Goal: Communication & Community: Answer question/provide support

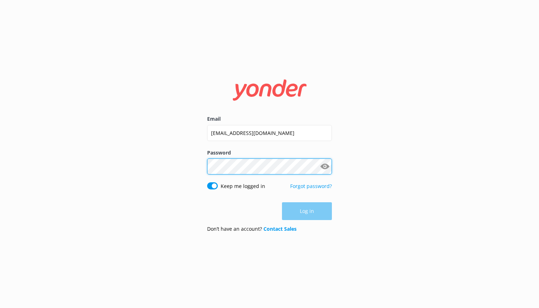
click at [307, 211] on button "Log in" at bounding box center [307, 211] width 50 height 18
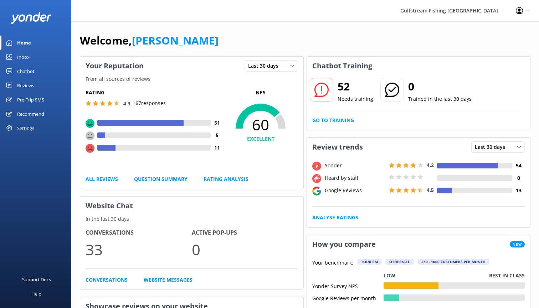
click at [323, 93] on icon at bounding box center [321, 90] width 14 height 14
click at [327, 120] on link "Go to Training" at bounding box center [333, 121] width 42 height 8
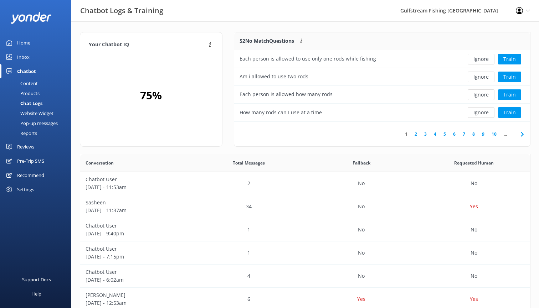
scroll to position [89, 296]
click at [414, 135] on link "2" at bounding box center [416, 134] width 10 height 7
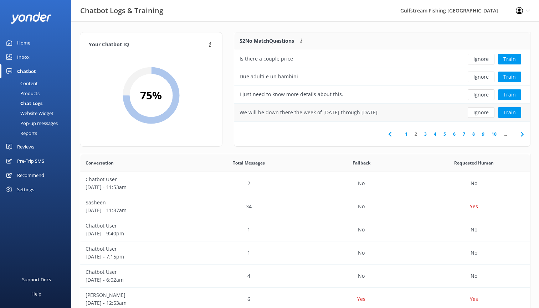
click at [425, 111] on div "We will be down there the week of [DATE] through [DATE]" at bounding box center [346, 113] width 225 height 18
click at [505, 109] on button "Train" at bounding box center [509, 112] width 23 height 11
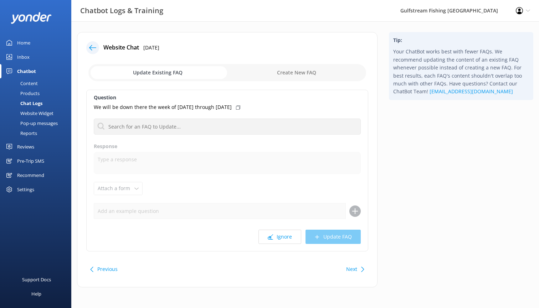
click at [92, 46] on icon at bounding box center [92, 47] width 7 height 7
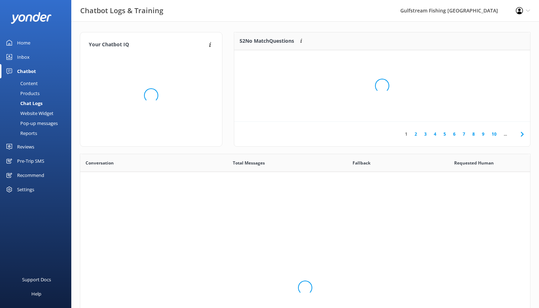
scroll to position [250, 450]
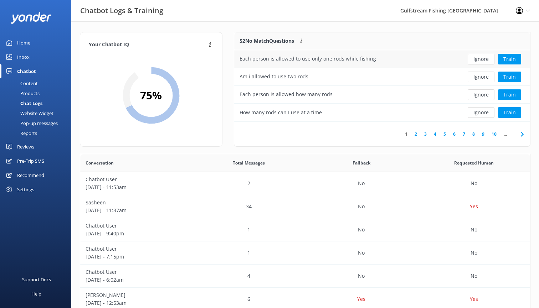
click at [363, 62] on div "Each person is allowed to use only one rods while fishing" at bounding box center [308, 59] width 137 height 8
click at [508, 57] on button "Train" at bounding box center [509, 59] width 23 height 11
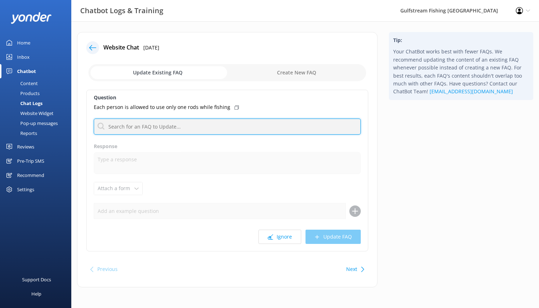
click at [225, 125] on input "text" at bounding box center [227, 127] width 267 height 16
type input "t"
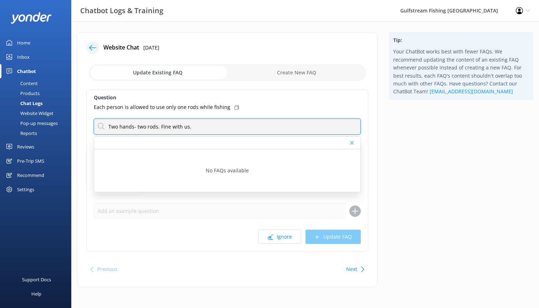
type input "Two hands- two rods. Fine with us."
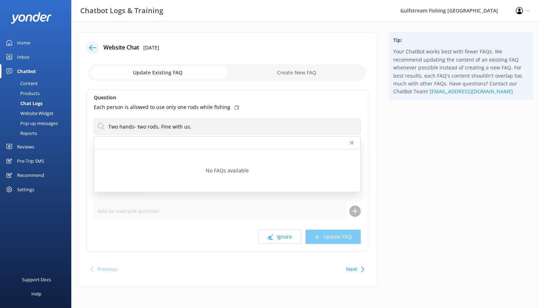
click at [275, 195] on div "Question Each person is allowed to use only one rods while fishing Two hands- t…" at bounding box center [227, 171] width 282 height 162
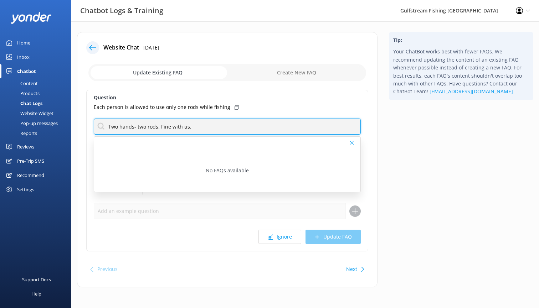
drag, startPoint x: 229, startPoint y: 130, endPoint x: 102, endPoint y: 128, distance: 126.9
click at [102, 128] on input "Two hands- two rods. Fine with us." at bounding box center [227, 127] width 267 height 16
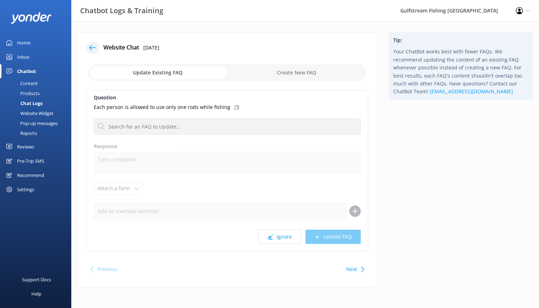
click at [92, 46] on use at bounding box center [92, 47] width 7 height 5
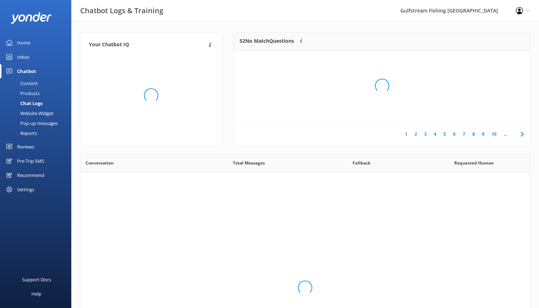
scroll to position [250, 450]
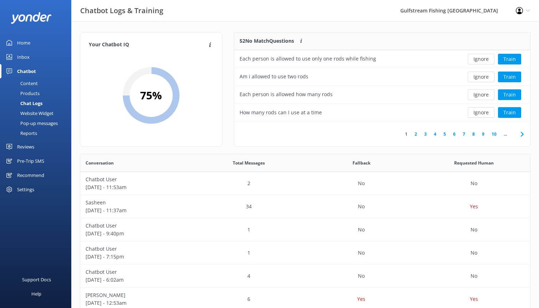
click at [425, 133] on link "3" at bounding box center [426, 134] width 10 height 7
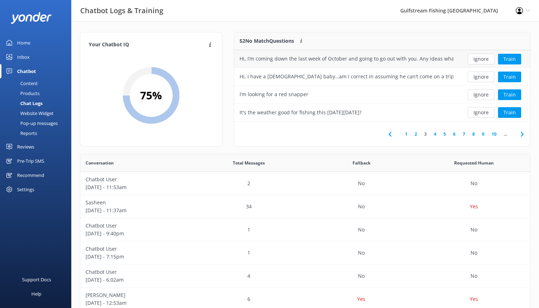
click at [447, 61] on div "Hi, I’m coming down the last week of October and going to go out with you. Any …" at bounding box center [347, 59] width 214 height 8
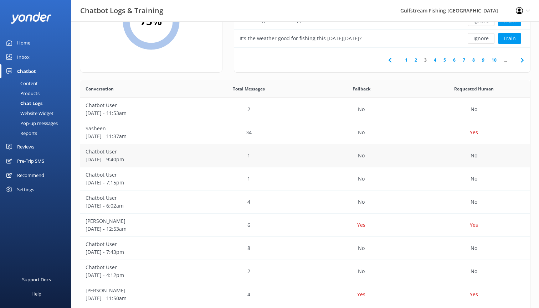
scroll to position [78, 0]
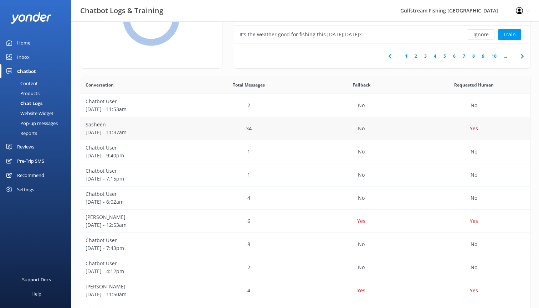
click at [199, 127] on div "34" at bounding box center [249, 128] width 113 height 23
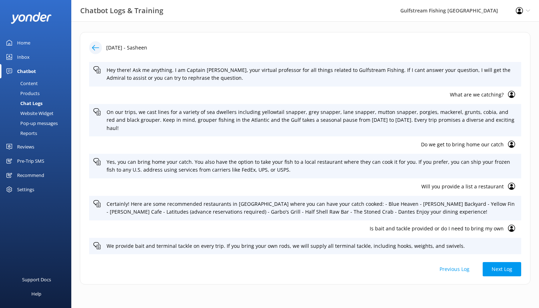
click at [94, 46] on icon at bounding box center [95, 47] width 7 height 7
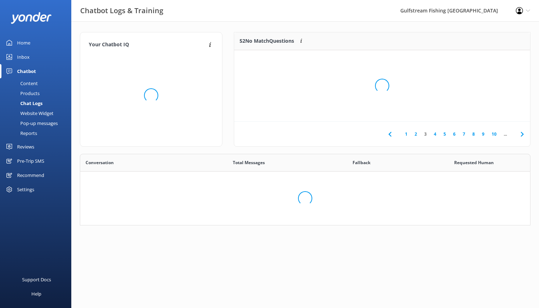
scroll to position [0, 0]
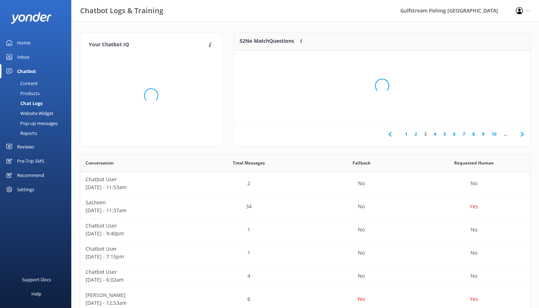
click at [38, 163] on div "Pre-Trip SMS" at bounding box center [30, 161] width 27 height 14
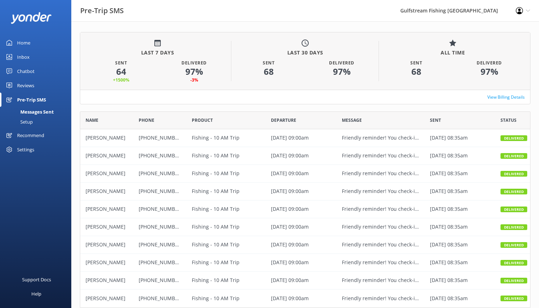
click at [22, 42] on div "Home" at bounding box center [23, 43] width 13 height 14
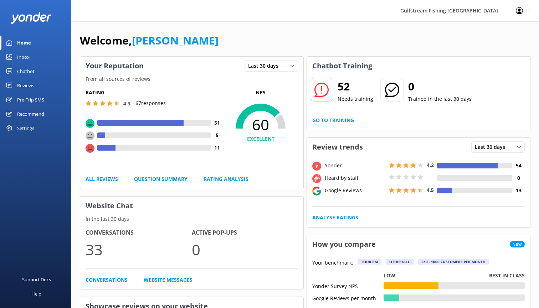
click at [20, 129] on div "Settings" at bounding box center [25, 128] width 17 height 14
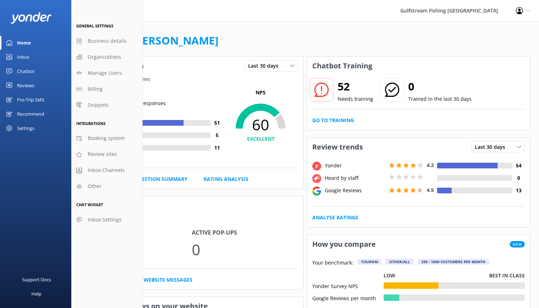
click at [530, 10] on div "Profile Settings Logout" at bounding box center [523, 10] width 32 height 21
click at [497, 33] on link "Profile Settings" at bounding box center [503, 31] width 71 height 18
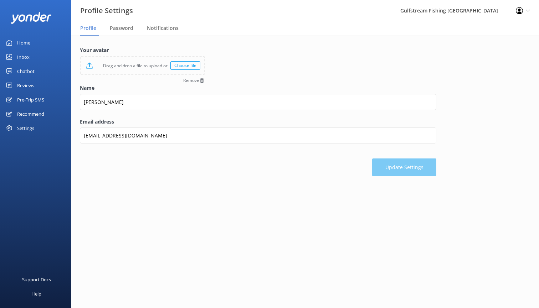
click at [185, 63] on div "Choose file" at bounding box center [185, 65] width 30 height 9
click at [166, 27] on span "Notifications" at bounding box center [163, 28] width 32 height 7
click at [403, 164] on button "Update Settings" at bounding box center [404, 168] width 64 height 18
click at [155, 27] on span "Notifications" at bounding box center [163, 28] width 32 height 7
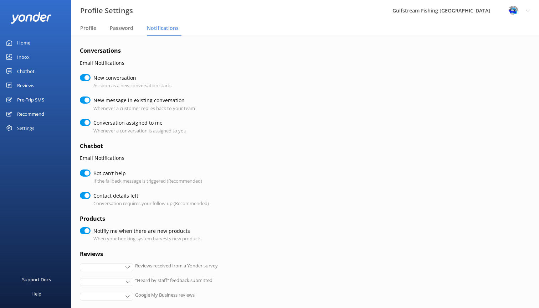
checkbox input "true"
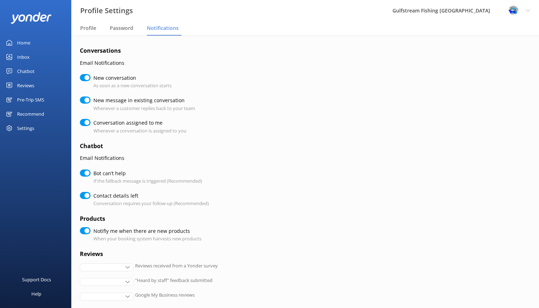
checkbox input "true"
click at [26, 42] on div "Home" at bounding box center [23, 43] width 13 height 14
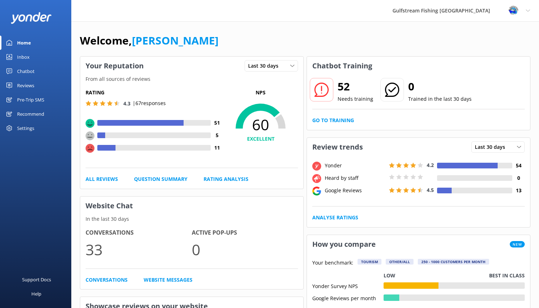
click at [22, 127] on div "Settings" at bounding box center [25, 128] width 17 height 14
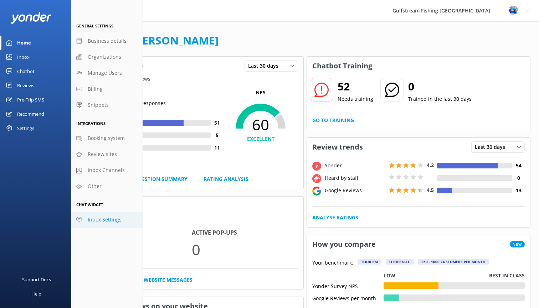
click at [106, 219] on span "Inbox Settings" at bounding box center [105, 220] width 34 height 8
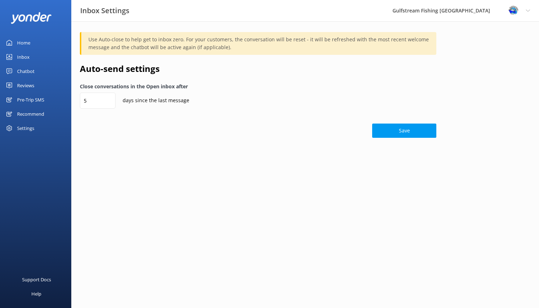
click at [23, 132] on div "Settings" at bounding box center [25, 128] width 17 height 14
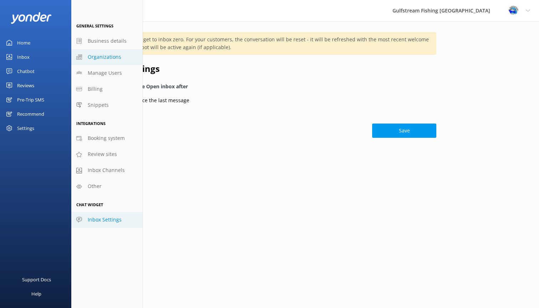
click at [98, 58] on span "Organizations" at bounding box center [105, 57] width 34 height 8
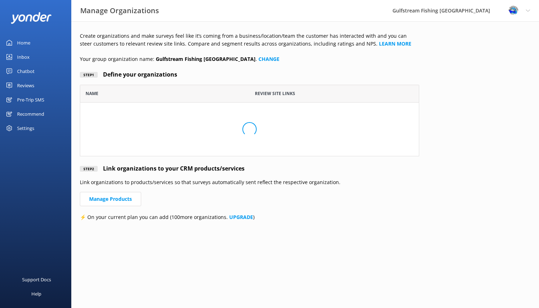
scroll to position [72, 339]
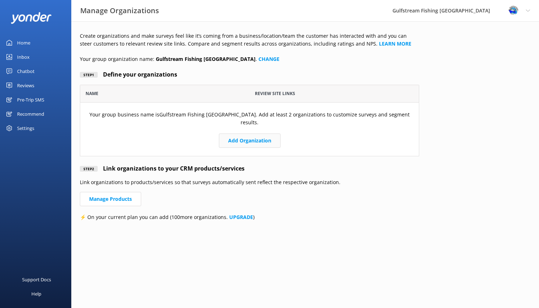
click at [245, 134] on button "Add Organization" at bounding box center [250, 141] width 62 height 14
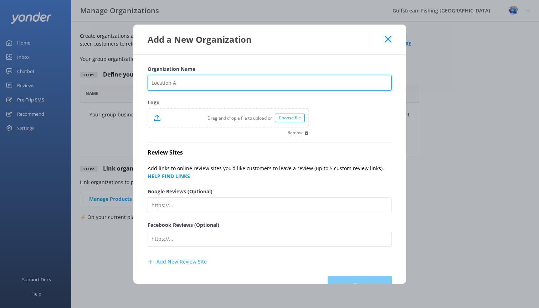
click at [223, 84] on input "Organization Name" at bounding box center [270, 83] width 244 height 16
type input "Southernmost Tattoo"
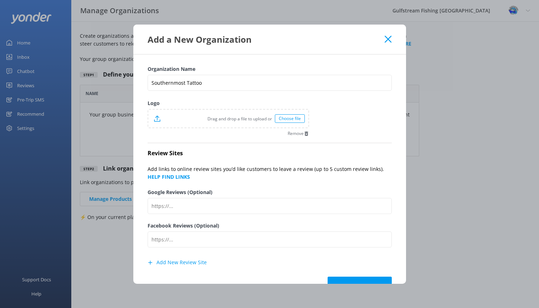
click at [285, 119] on div "Choose file" at bounding box center [290, 118] width 30 height 9
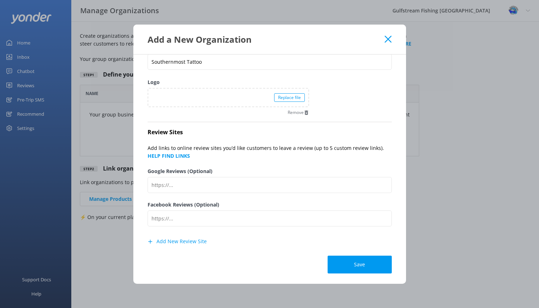
scroll to position [21, 1]
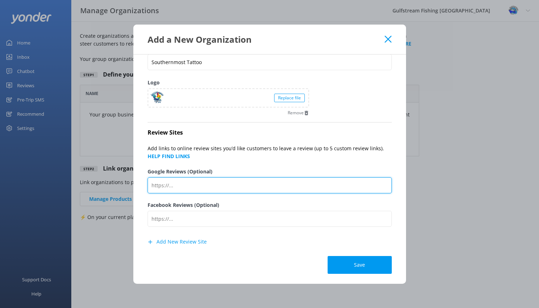
click at [305, 186] on input "Google Reviews (Optional)" at bounding box center [270, 186] width 244 height 16
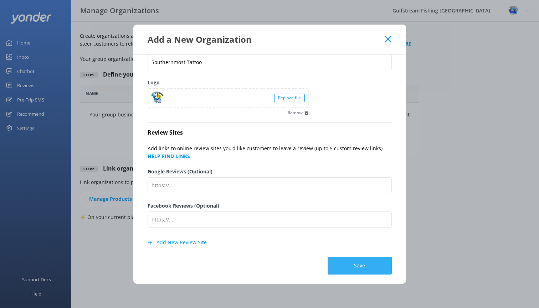
click at [352, 265] on button "Save" at bounding box center [360, 266] width 64 height 18
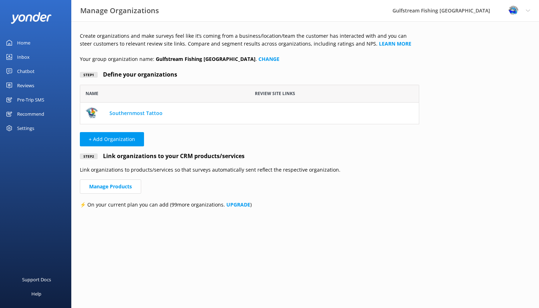
click at [24, 70] on div "Chatbot" at bounding box center [25, 71] width 17 height 14
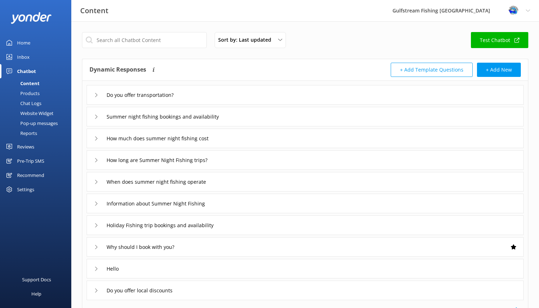
click at [41, 112] on div "Website Widget" at bounding box center [28, 113] width 49 height 10
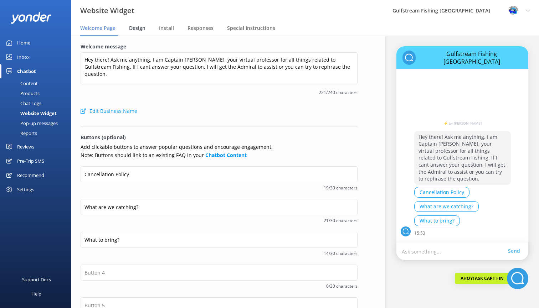
click at [135, 25] on span "Design" at bounding box center [137, 28] width 16 height 7
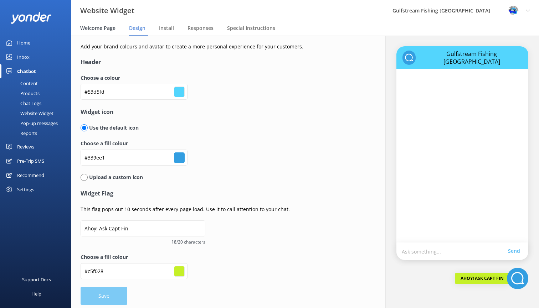
click at [101, 30] on span "Welcome Page" at bounding box center [97, 28] width 35 height 7
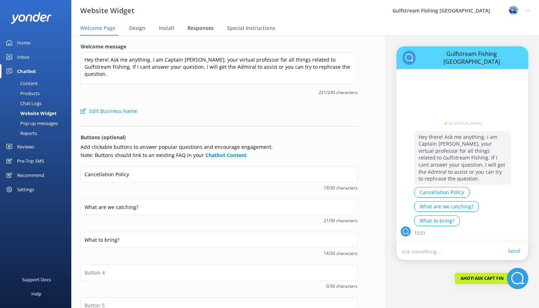
click at [202, 29] on span "Responses" at bounding box center [201, 28] width 26 height 7
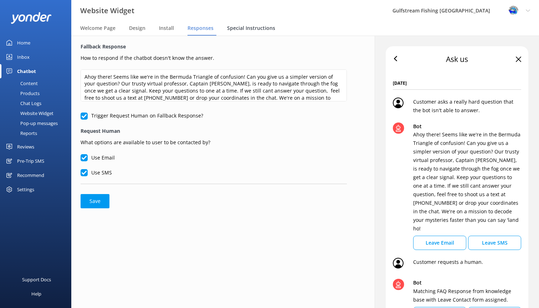
click at [243, 27] on span "Special Instructions" at bounding box center [251, 28] width 48 height 7
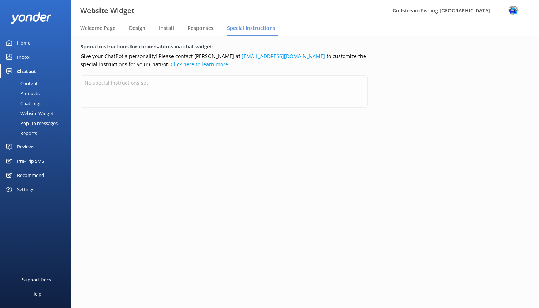
click at [34, 94] on div "Products" at bounding box center [21, 93] width 35 height 10
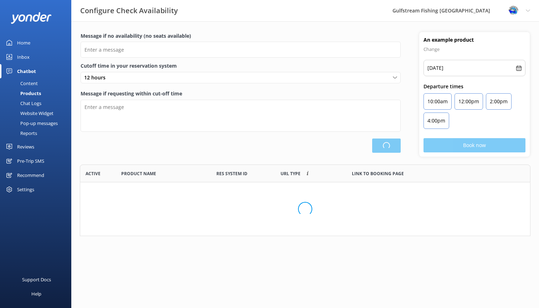
scroll to position [72, 451]
type input "Ahoy! Looks like our ship's rocking a full house! Try another date."
type textarea "Our online booking system closes {hours} prior to departure. Please contact us …"
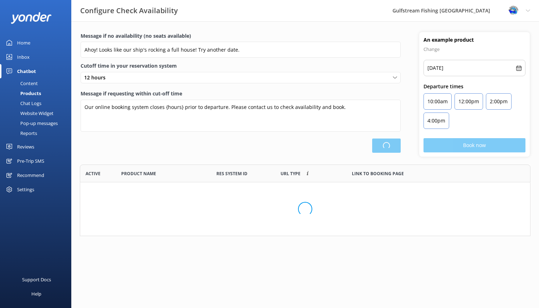
scroll to position [195, 451]
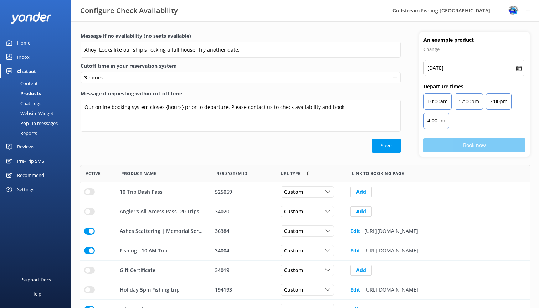
click at [31, 134] on div "Reports" at bounding box center [20, 133] width 33 height 10
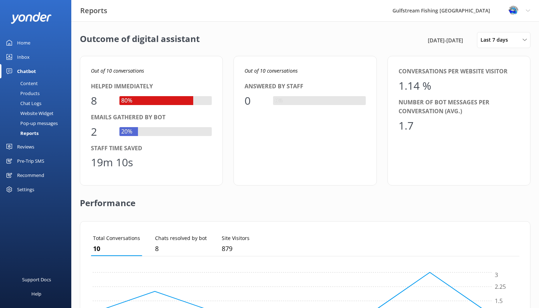
click at [525, 10] on div "Profile Settings Logout" at bounding box center [519, 10] width 40 height 21
click at [494, 31] on link "Profile Settings" at bounding box center [503, 31] width 71 height 18
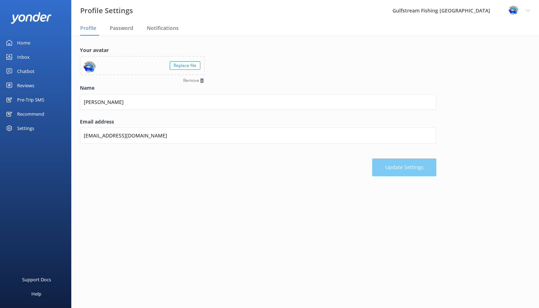
click at [26, 42] on div "Home" at bounding box center [23, 43] width 13 height 14
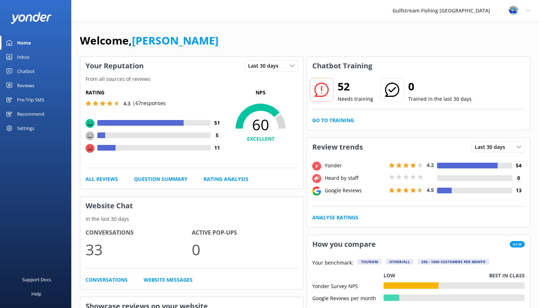
click at [89, 121] on use at bounding box center [90, 123] width 9 height 9
click at [143, 118] on div "Rating 4.3 | 67 responses 51 5 11" at bounding box center [155, 125] width 138 height 72
click at [260, 140] on h4 "EXCELLENT" at bounding box center [260, 139] width 75 height 8
click at [217, 121] on h4 "51" at bounding box center [217, 123] width 12 height 8
click at [104, 179] on link "All Reviews" at bounding box center [102, 179] width 32 height 8
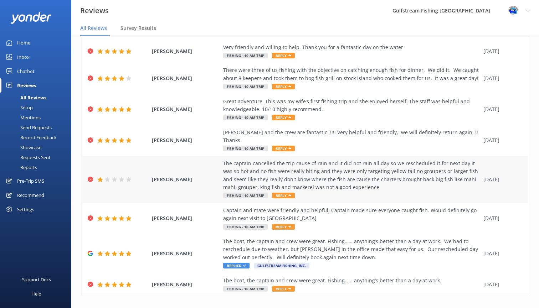
scroll to position [85, 0]
click at [286, 193] on span "Reply" at bounding box center [283, 196] width 23 height 6
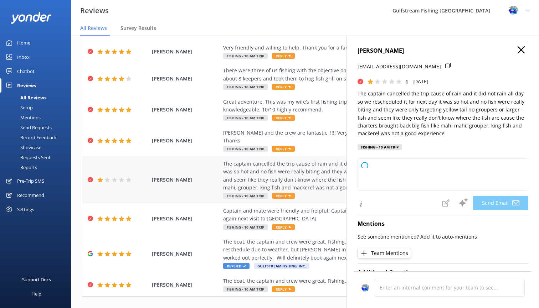
type textarea "Hi [PERSON_NAME], Thank you for your feedback. We're sorry to hear your experie…"
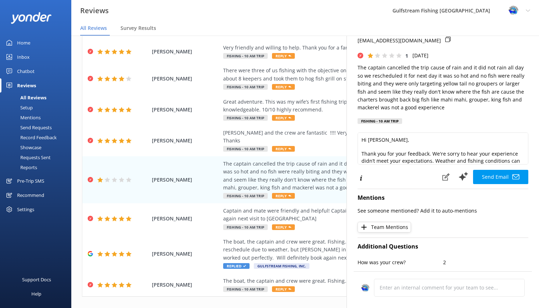
scroll to position [0, 0]
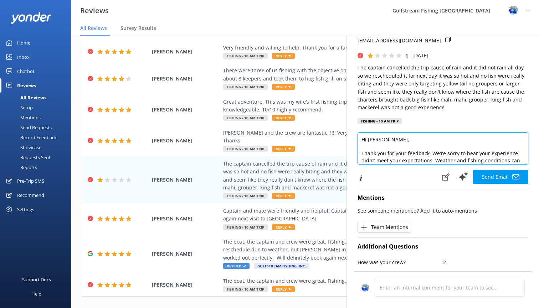
click at [526, 136] on textarea "Hi [PERSON_NAME], Thank you for your feedback. We're sorry to hear your experie…" at bounding box center [443, 149] width 171 height 32
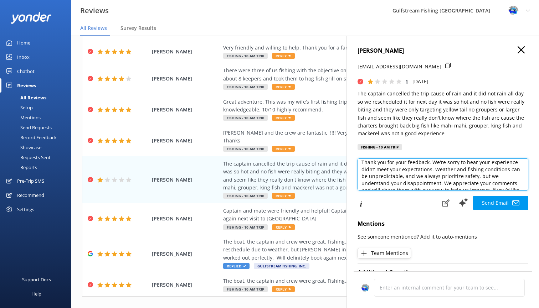
scroll to position [18, 0]
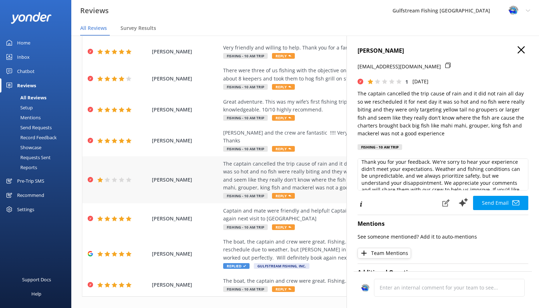
click at [287, 160] on div "The captain cancelled the trip cause of rain and it did not rain all day so we …" at bounding box center [351, 176] width 257 height 32
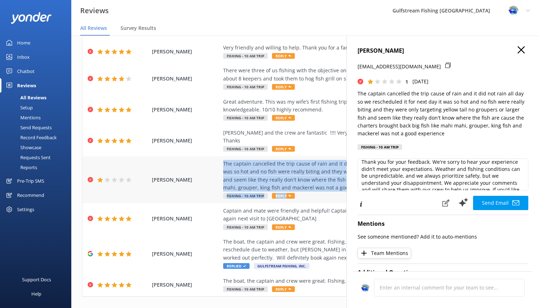
drag, startPoint x: 224, startPoint y: 153, endPoint x: 338, endPoint y: 185, distance: 118.9
click at [338, 185] on div "The captain cancelled the trip cause of rain and it did not rain all day so we …" at bounding box center [351, 180] width 257 height 40
copy div "The captain cancelled the trip cause of rain and it did not rain all day so we …"
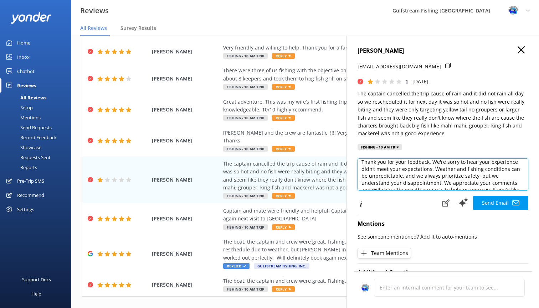
click at [401, 165] on textarea "Hi [PERSON_NAME], Thank you for your feedback. We're sorry to hear your experie…" at bounding box center [443, 175] width 171 height 32
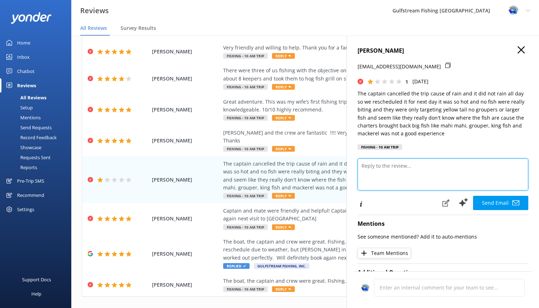
scroll to position [0, 0]
paste textarea "We’d like to clear up a few points here. Our trips don’t target mahi, grouper, …"
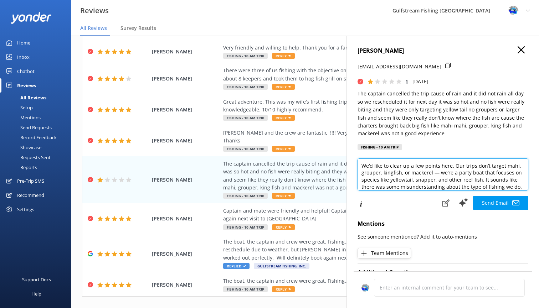
click at [361, 164] on textarea "We’d like to clear up a few points here. Our trips don’t target mahi, grouper, …" at bounding box center [443, 175] width 171 height 32
click at [379, 178] on textarea "Hello [PERSON_NAME], We’d like to clear up a few points here. Our trips don’t t…" at bounding box center [443, 175] width 171 height 32
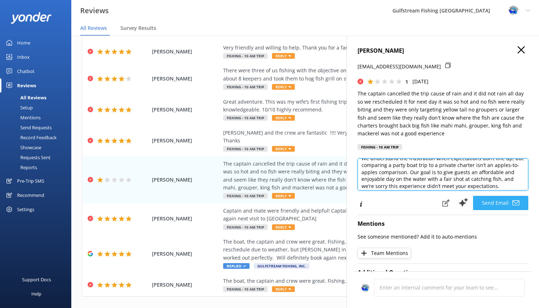
type textarea "Hello [PERSON_NAME], We’d like to clear up a few points here. Our trips don’t t…"
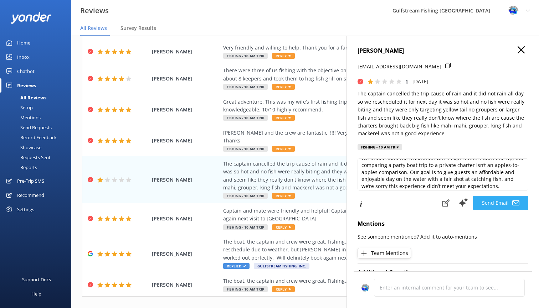
click at [495, 204] on button "Send Email" at bounding box center [500, 203] width 55 height 14
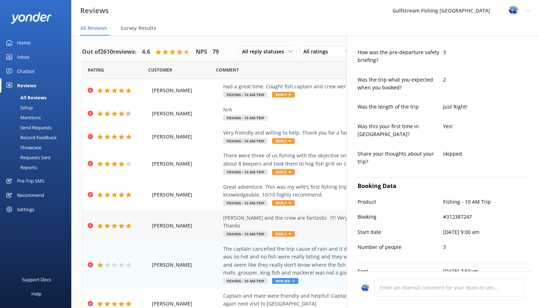
scroll to position [0, 0]
click at [144, 27] on span "Survey Results" at bounding box center [139, 28] width 36 height 7
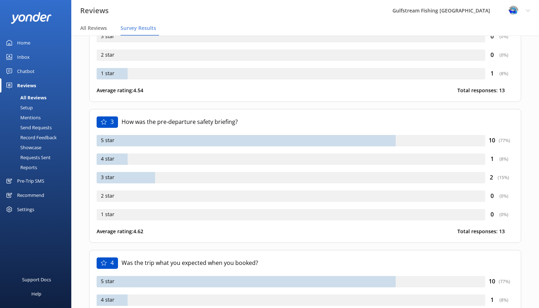
scroll to position [253, 0]
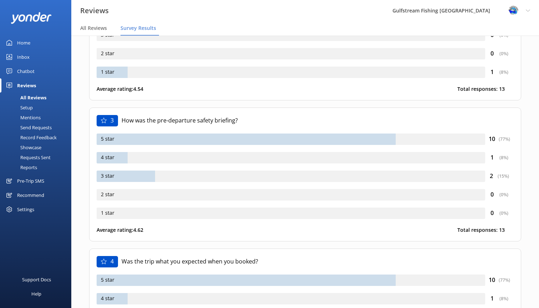
click at [281, 73] on div "1 star" at bounding box center [291, 72] width 389 height 11
click at [114, 70] on div "1 star" at bounding box center [291, 72] width 389 height 11
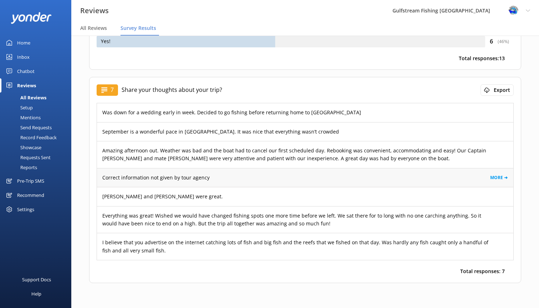
scroll to position [737, 0]
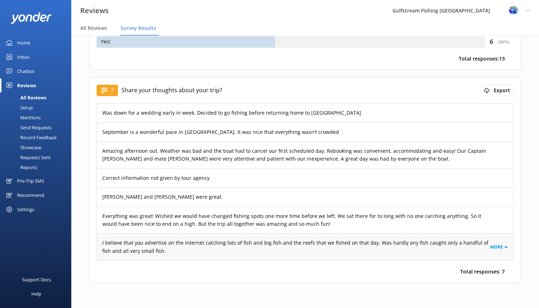
click at [250, 235] on div "I believe that you advertise on the internet catching lots of fish and big fish…" at bounding box center [305, 247] width 416 height 27
click at [496, 244] on link "MORE ➜" at bounding box center [499, 247] width 18 height 7
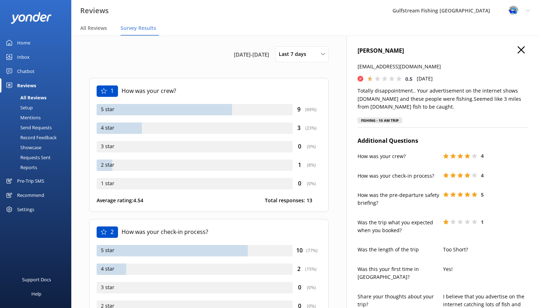
scroll to position [0, 0]
click at [97, 28] on span "All Reviews" at bounding box center [93, 28] width 27 height 7
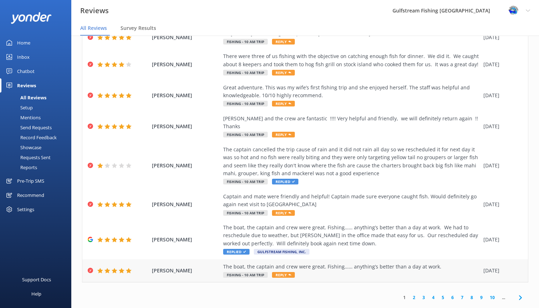
scroll to position [14, 0]
click at [413, 294] on link "2" at bounding box center [414, 297] width 10 height 7
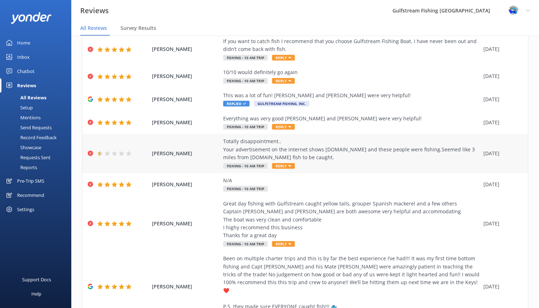
click at [121, 151] on icon at bounding box center [122, 154] width 6 height 6
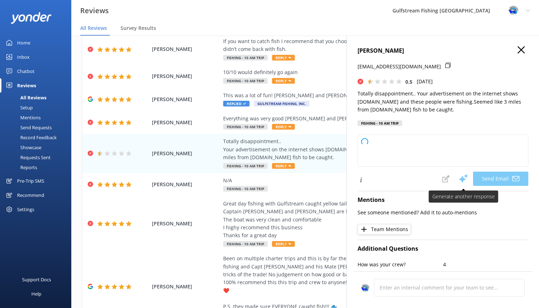
type textarea "Dear [PERSON_NAME], Thank you for sharing your feedback. We're very sorry to he…"
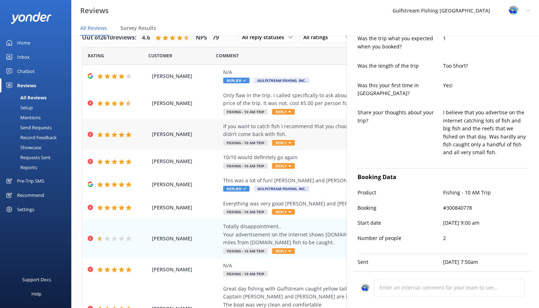
click at [316, 135] on div "If you want to catch fish I recommend that you choose Gulfstream Fishing Boat. …" at bounding box center [351, 131] width 257 height 16
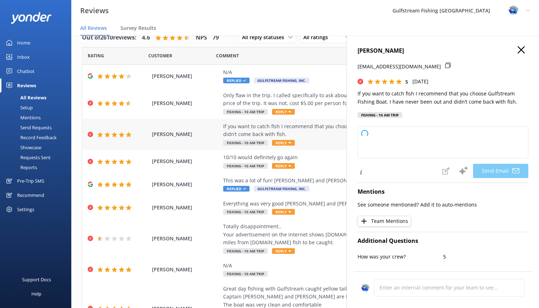
type textarea "Thank you so much for your kind words and recommendation, [PERSON_NAME]! We're …"
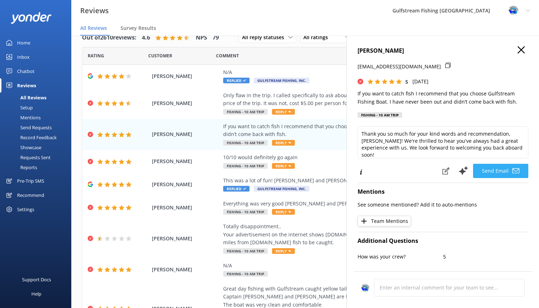
click at [501, 167] on button "Send Email" at bounding box center [500, 171] width 55 height 14
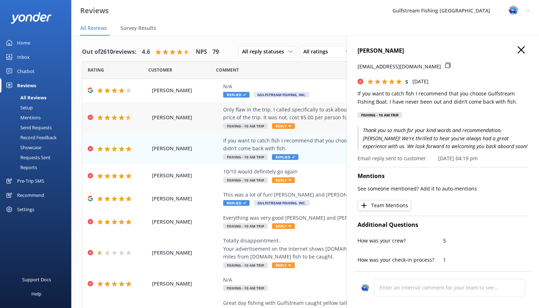
click at [297, 116] on div "Only flaw in the trip. I called specifically to ask about fishing pole rental. …" at bounding box center [351, 114] width 257 height 16
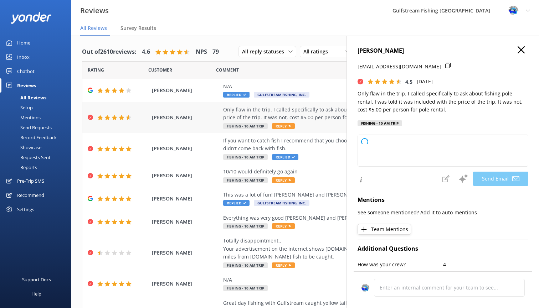
type textarea "Hi [PERSON_NAME], thank you for your feedback and for bringing this to our atte…"
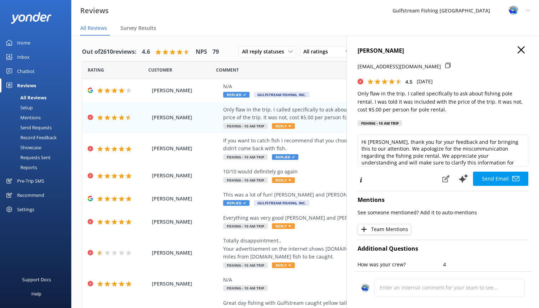
click at [519, 49] on icon "button" at bounding box center [521, 49] width 7 height 7
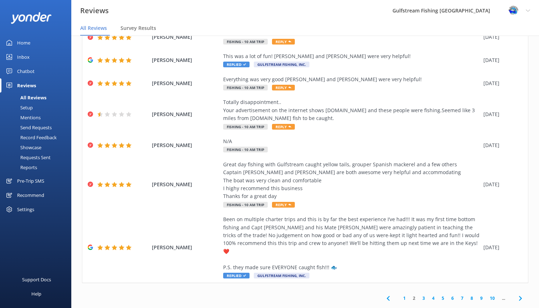
scroll to position [14, 0]
click at [422, 295] on link "3" at bounding box center [424, 298] width 10 height 7
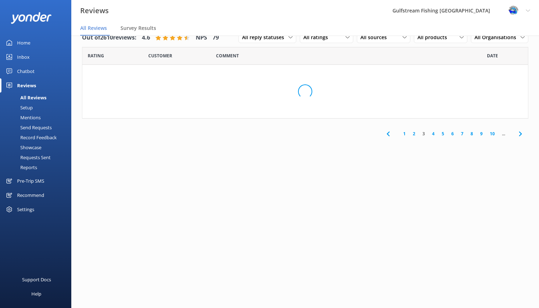
scroll to position [93, 0]
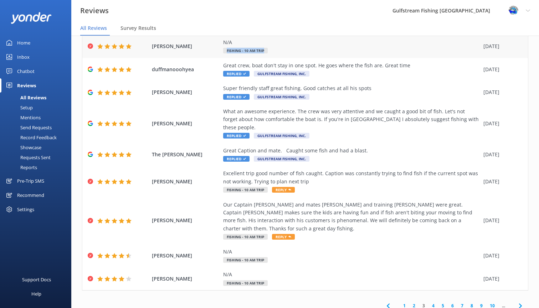
click at [312, 45] on div "N/A Fishing - 10 AM Trip" at bounding box center [351, 47] width 257 height 16
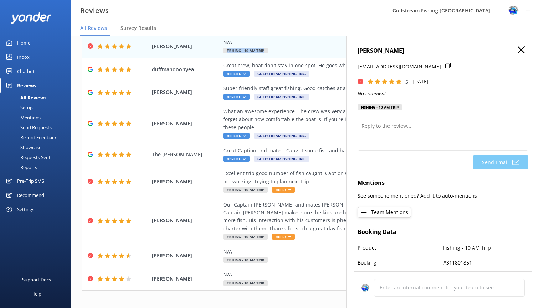
scroll to position [0, 0]
click at [522, 50] on use "button" at bounding box center [521, 49] width 7 height 7
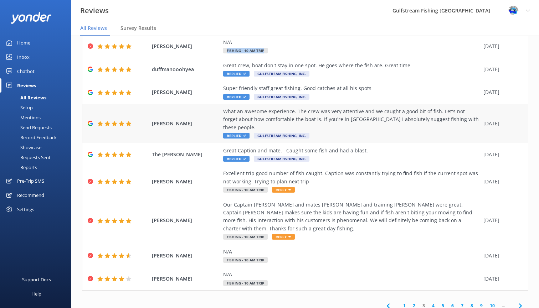
scroll to position [14, 0]
click at [343, 174] on div "Excellent trip good number of fish caught. Caption was constantly trying to fin…" at bounding box center [351, 178] width 257 height 16
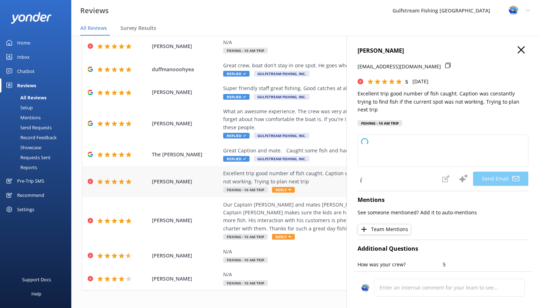
type textarea "Thank you so much, [PERSON_NAME]! We're thrilled you had a great trip and appre…"
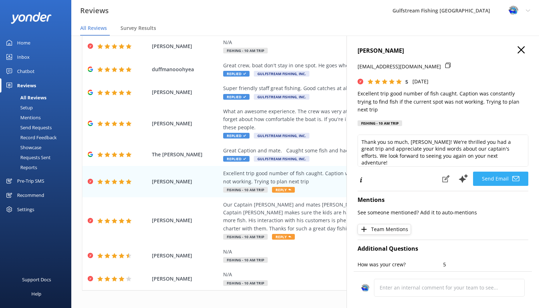
click at [499, 172] on button "Send Email" at bounding box center [500, 179] width 55 height 14
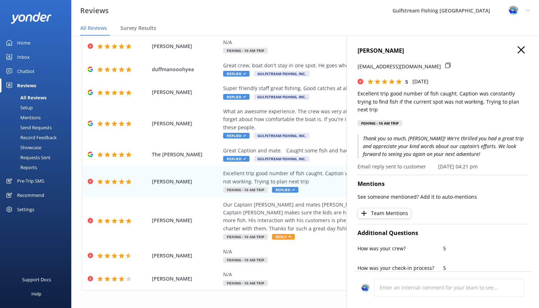
click at [519, 50] on icon "button" at bounding box center [521, 49] width 7 height 7
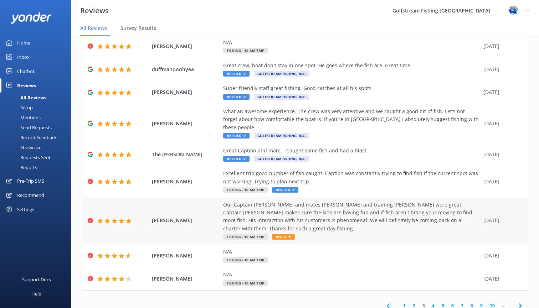
click at [343, 202] on div "Our Captain [PERSON_NAME] and mates [PERSON_NAME] and training [PERSON_NAME] we…" at bounding box center [351, 217] width 257 height 32
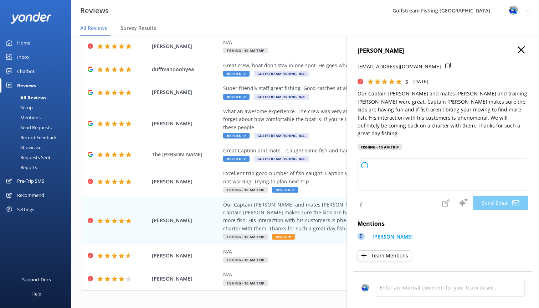
type textarea "Thank you so much for your wonderful review, [PERSON_NAME]! We're thrilled to h…"
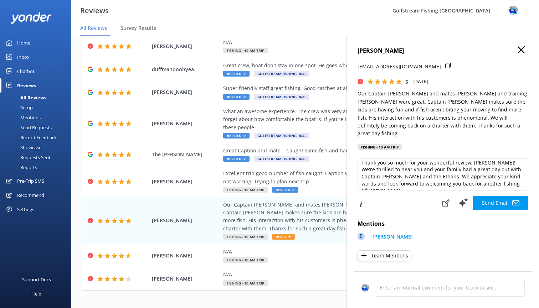
scroll to position [3, 0]
click at [494, 196] on button "Send Email" at bounding box center [500, 203] width 55 height 14
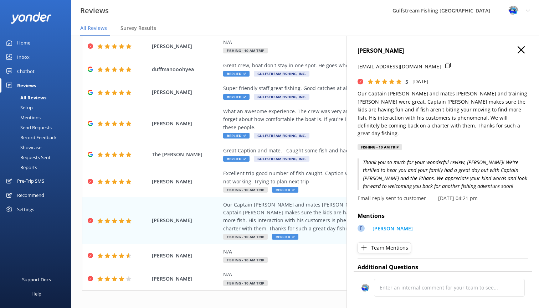
click at [523, 47] on icon "button" at bounding box center [521, 49] width 7 height 7
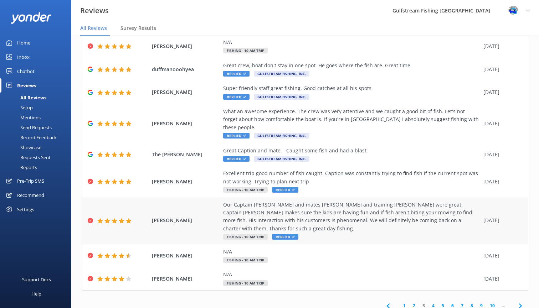
scroll to position [14, 0]
click at [433, 303] on link "4" at bounding box center [434, 306] width 10 height 7
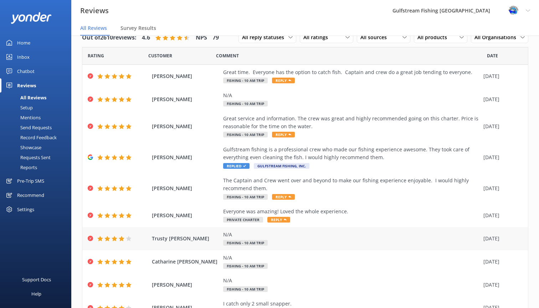
click at [409, 239] on div "N/A Fishing - 10 AM Trip" at bounding box center [351, 239] width 257 height 16
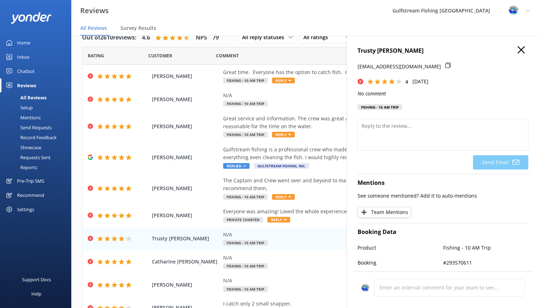
click at [523, 49] on use "button" at bounding box center [521, 49] width 7 height 7
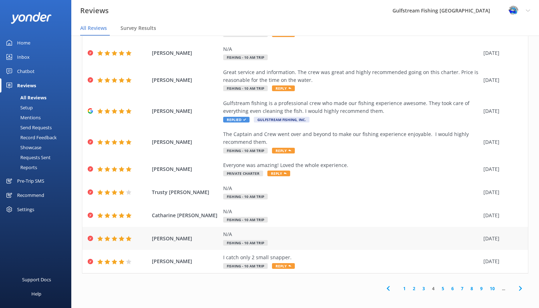
scroll to position [46, 0]
click at [442, 286] on link "5" at bounding box center [443, 289] width 10 height 7
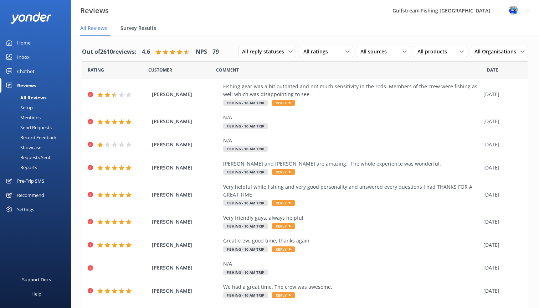
click at [136, 29] on span "Survey Results" at bounding box center [139, 28] width 36 height 7
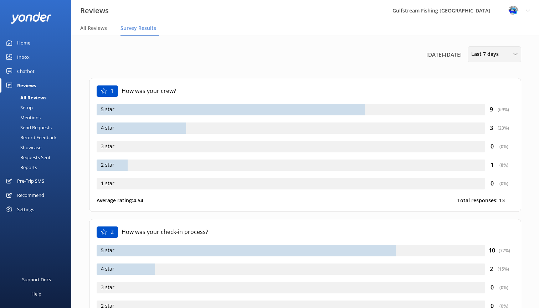
click at [476, 55] on span "Last 7 days" at bounding box center [487, 54] width 32 height 8
click at [478, 84] on div "Last 30 days" at bounding box center [484, 85] width 25 height 7
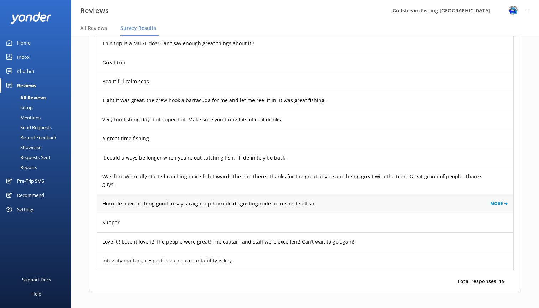
scroll to position [973, 0]
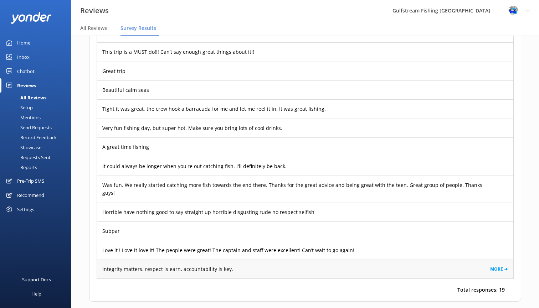
click at [305, 260] on div "Integrity matters, respect is earn, accountability is key. MORE ➜" at bounding box center [305, 269] width 416 height 19
click at [495, 266] on link "MORE ➜" at bounding box center [499, 269] width 18 height 7
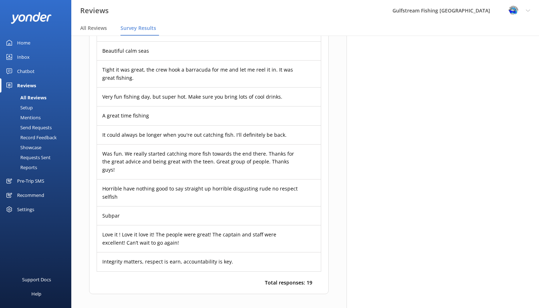
scroll to position [1068, 0]
click at [181, 207] on div "Subpar MORE ➜" at bounding box center [209, 216] width 224 height 19
click at [303, 213] on link "MORE ➜" at bounding box center [307, 216] width 18 height 7
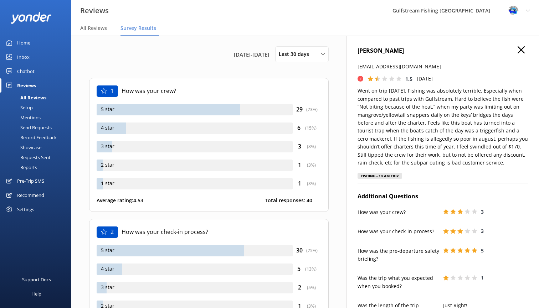
scroll to position [0, 0]
click at [521, 47] on icon at bounding box center [521, 49] width 7 height 7
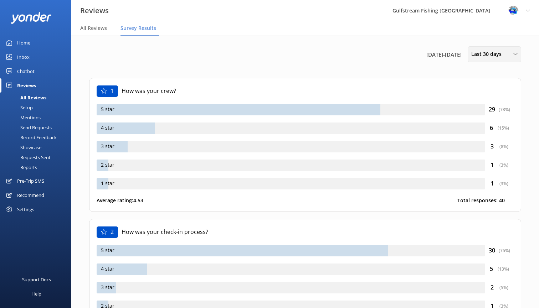
click at [495, 52] on span "Last 30 days" at bounding box center [488, 54] width 35 height 8
click at [487, 98] on div "Last 90 days" at bounding box center [484, 100] width 25 height 7
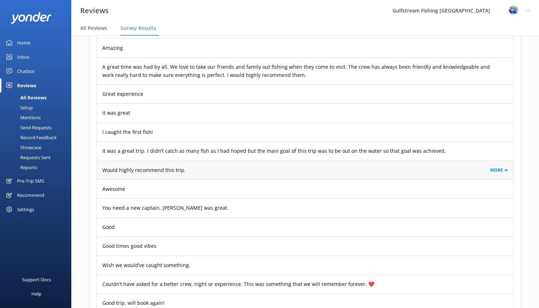
scroll to position [1652, 0]
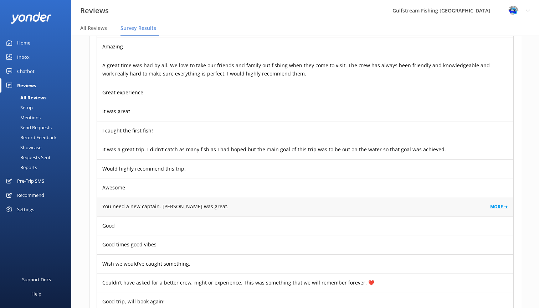
click at [499, 204] on link "MORE ➜" at bounding box center [499, 207] width 18 height 7
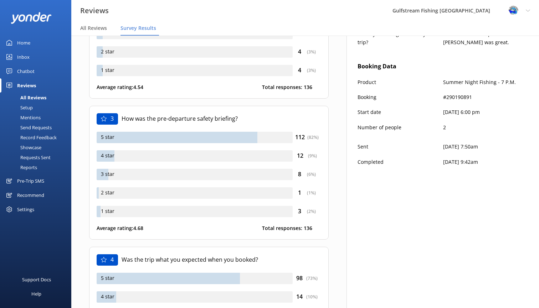
scroll to position [254, 0]
